Goal: Task Accomplishment & Management: Manage account settings

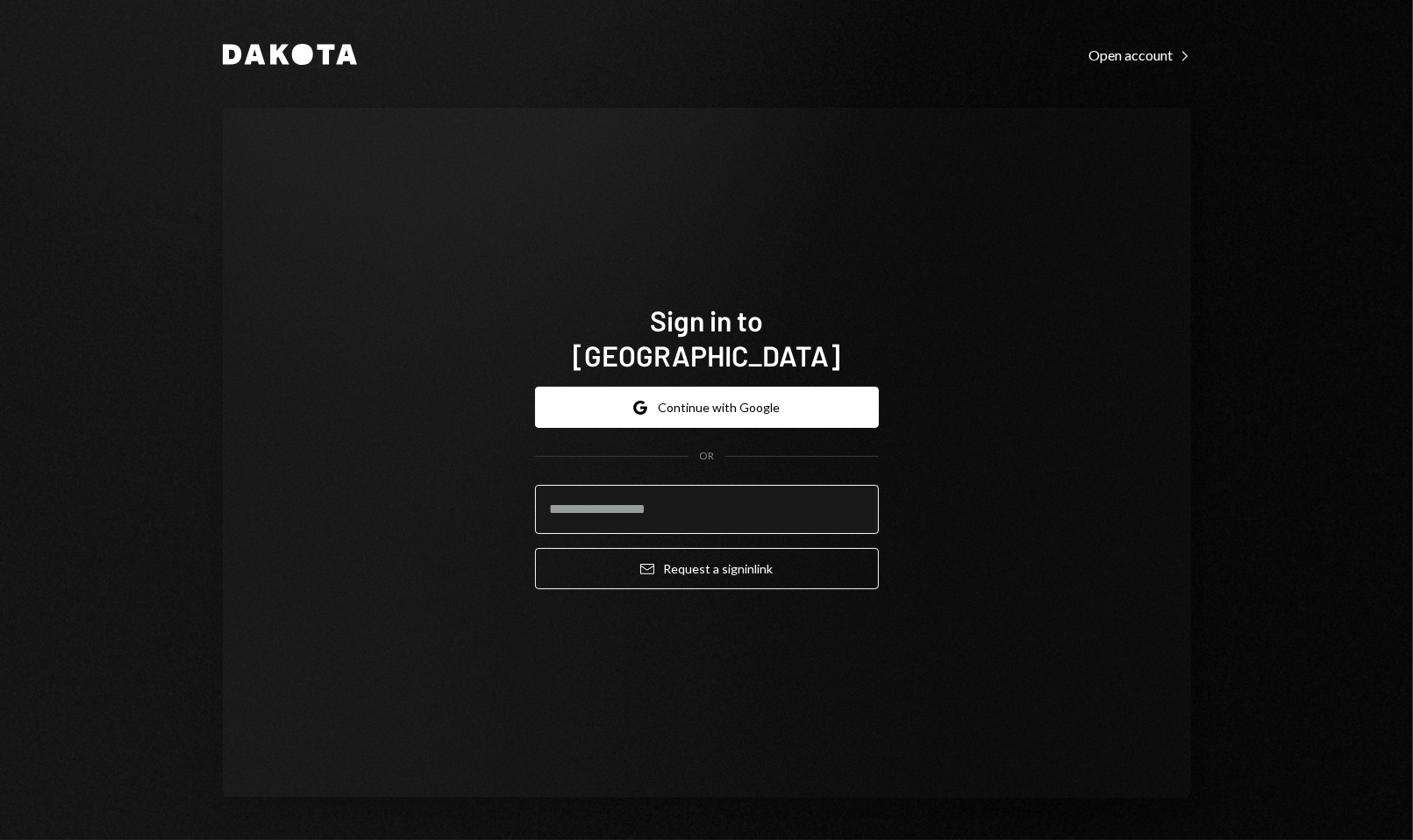
click at [640, 496] on input "email" at bounding box center [706, 510] width 344 height 49
click at [673, 490] on input "email" at bounding box center [706, 510] width 344 height 49
type input "**********"
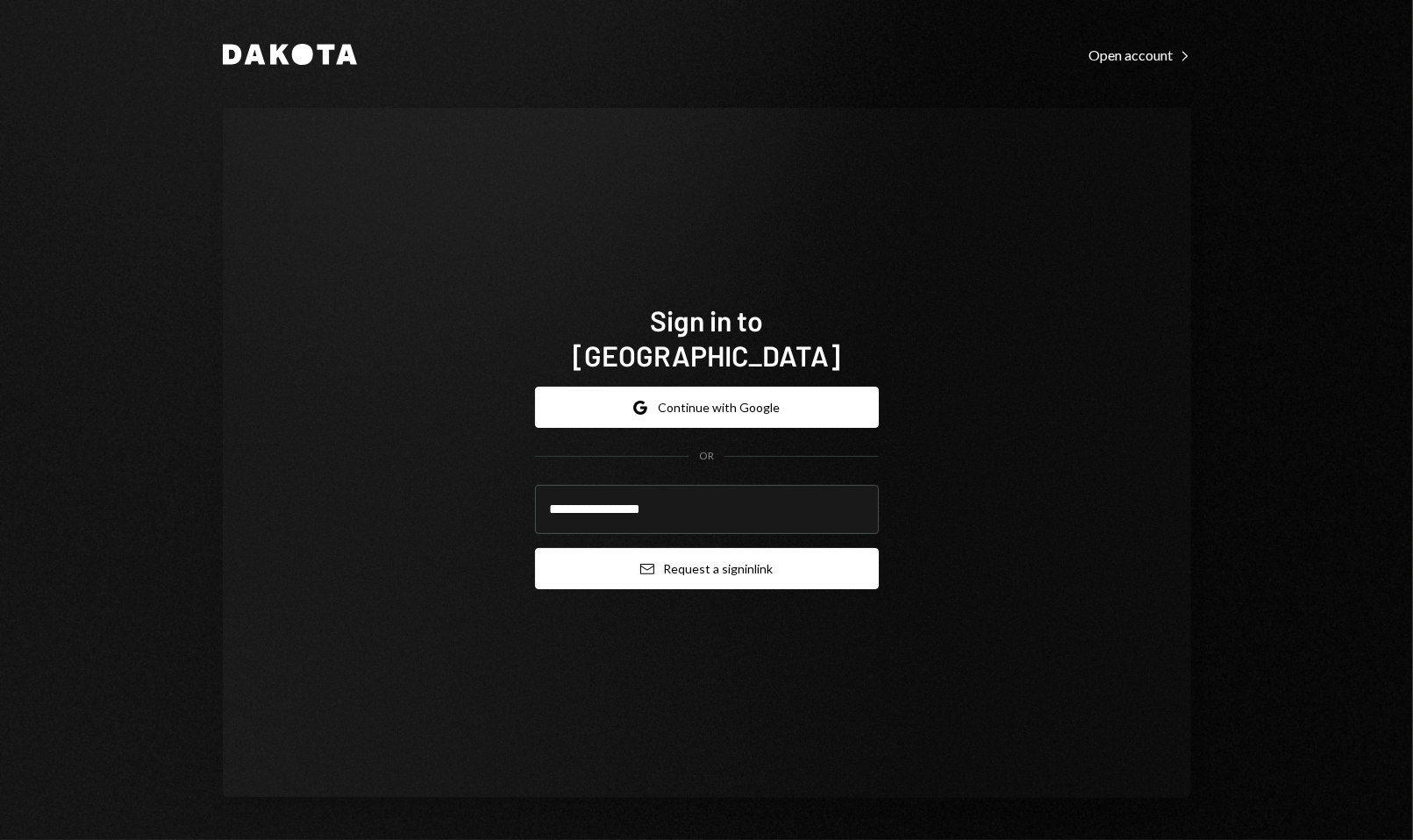
click at [716, 548] on button "Email Request a sign in link" at bounding box center [706, 568] width 344 height 41
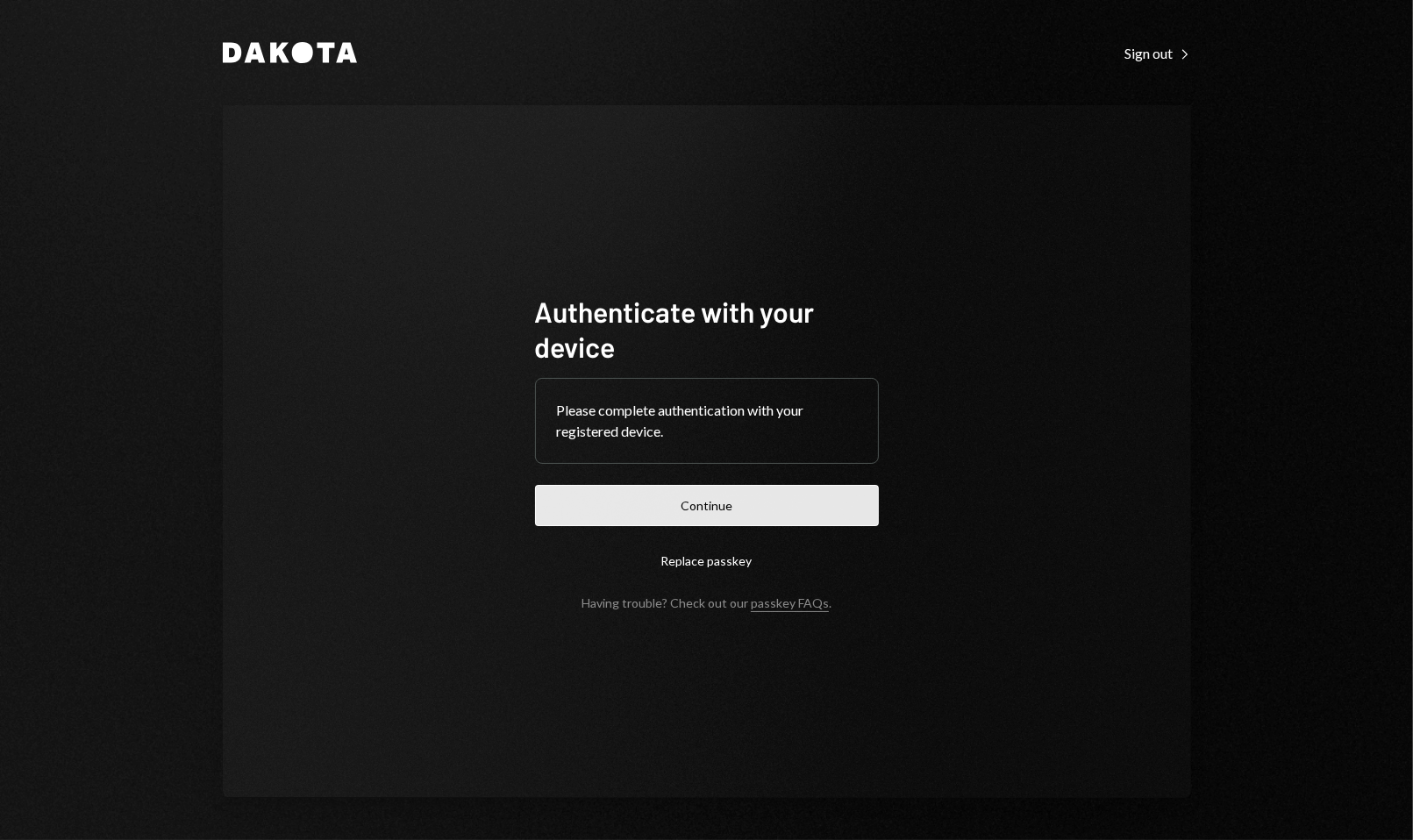
click at [754, 504] on button "Continue" at bounding box center [706, 506] width 344 height 41
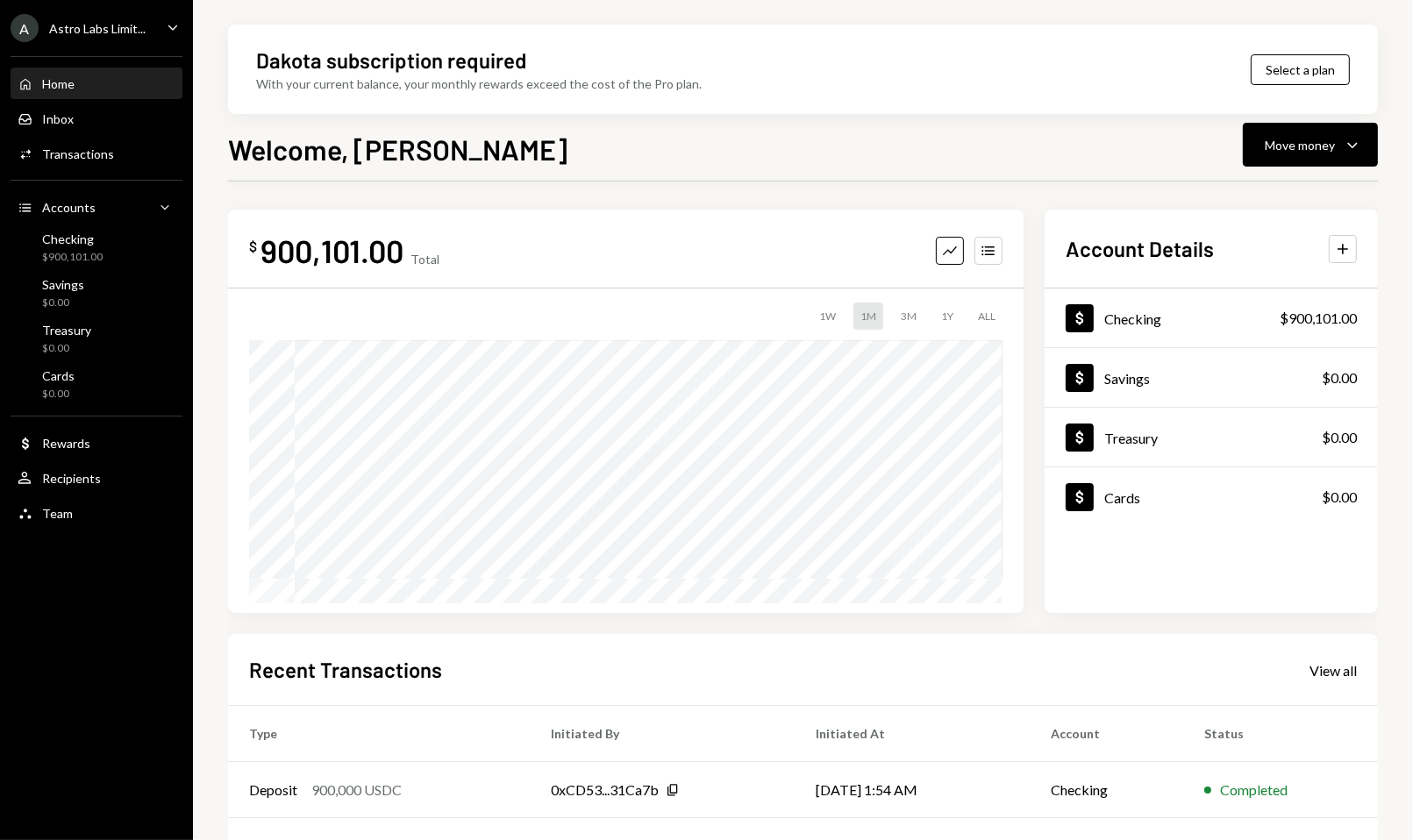
scroll to position [103, 0]
